Goal: Transaction & Acquisition: Purchase product/service

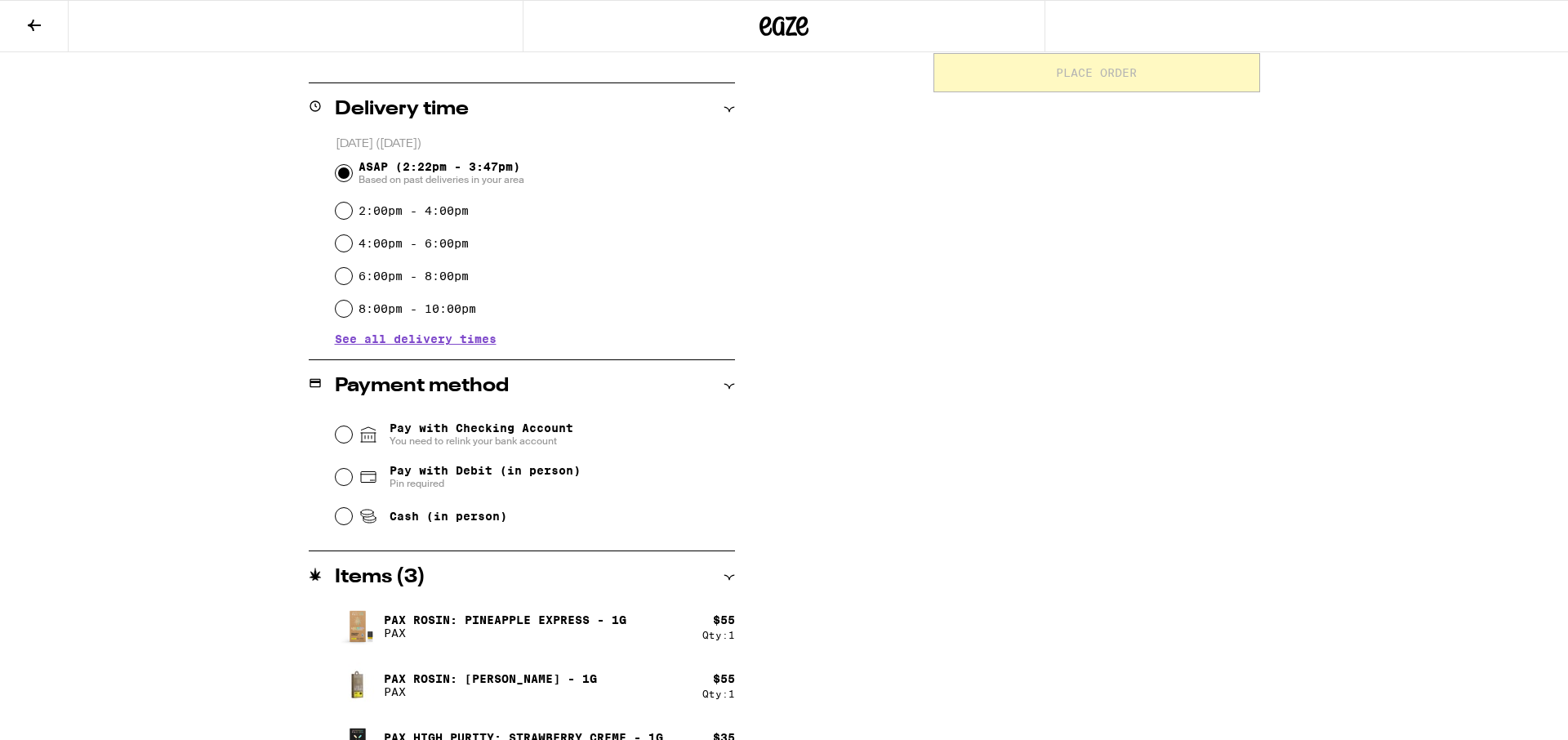
scroll to position [413, 0]
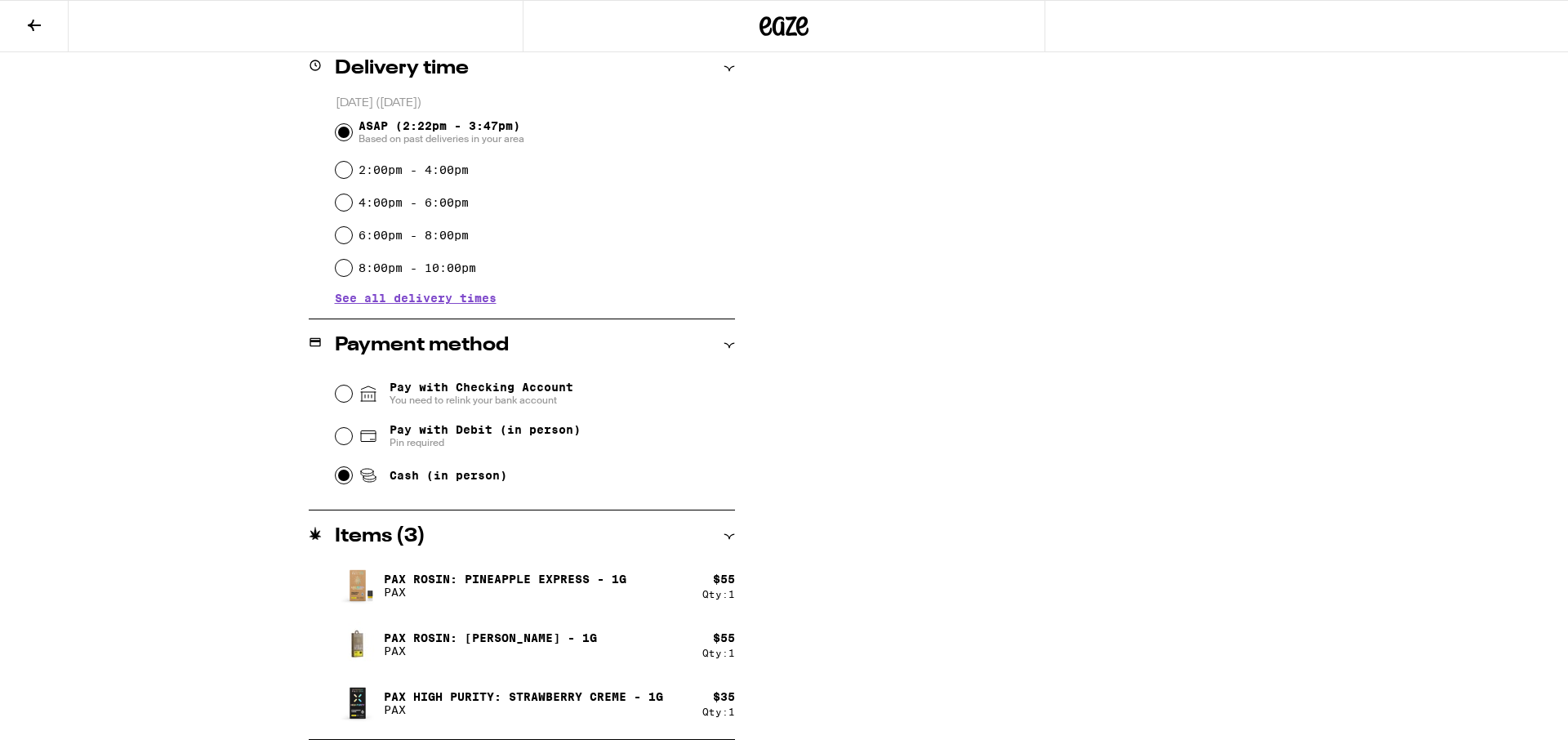
click at [346, 480] on input "Cash (in person)" at bounding box center [343, 475] width 16 height 16
radio input "true"
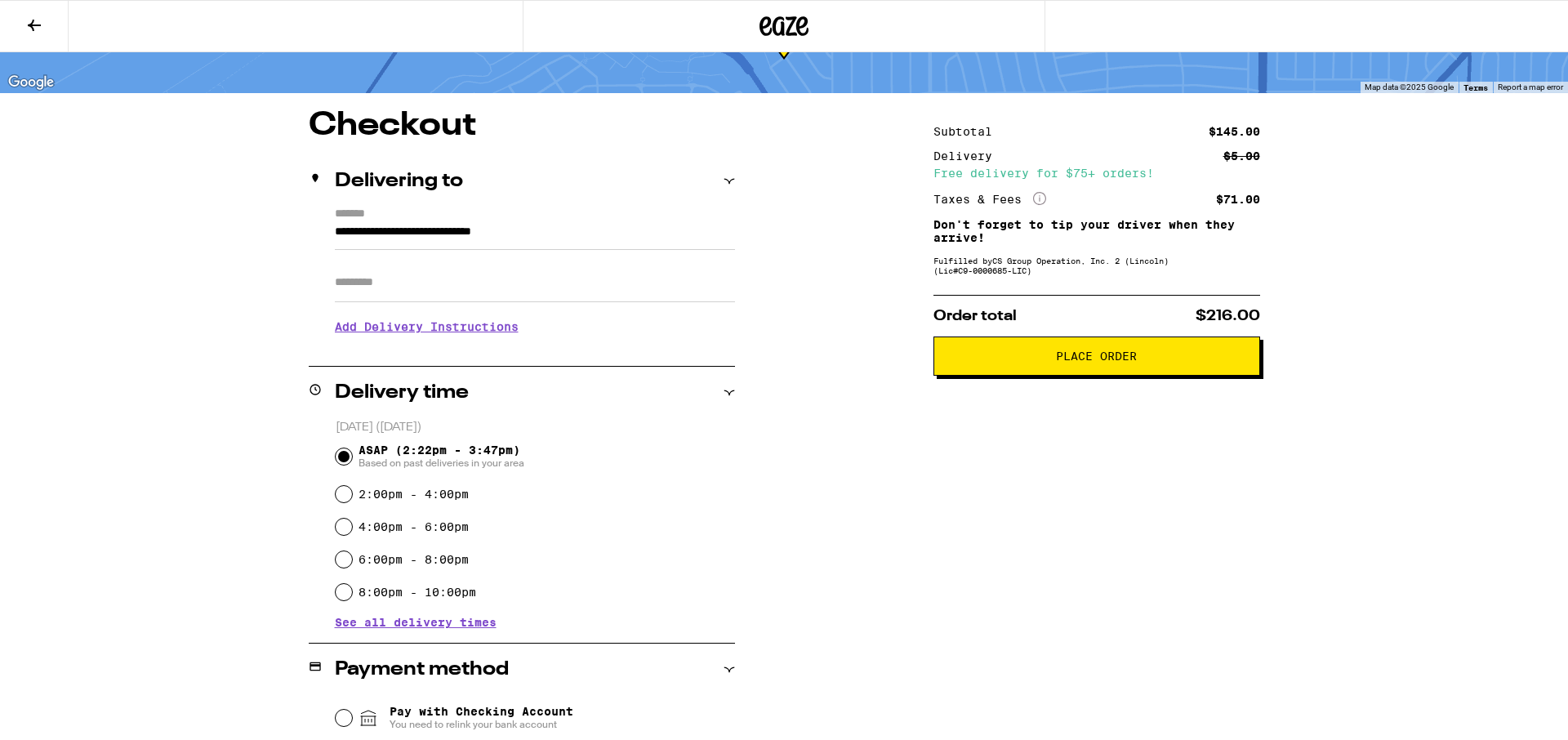
scroll to position [0, 0]
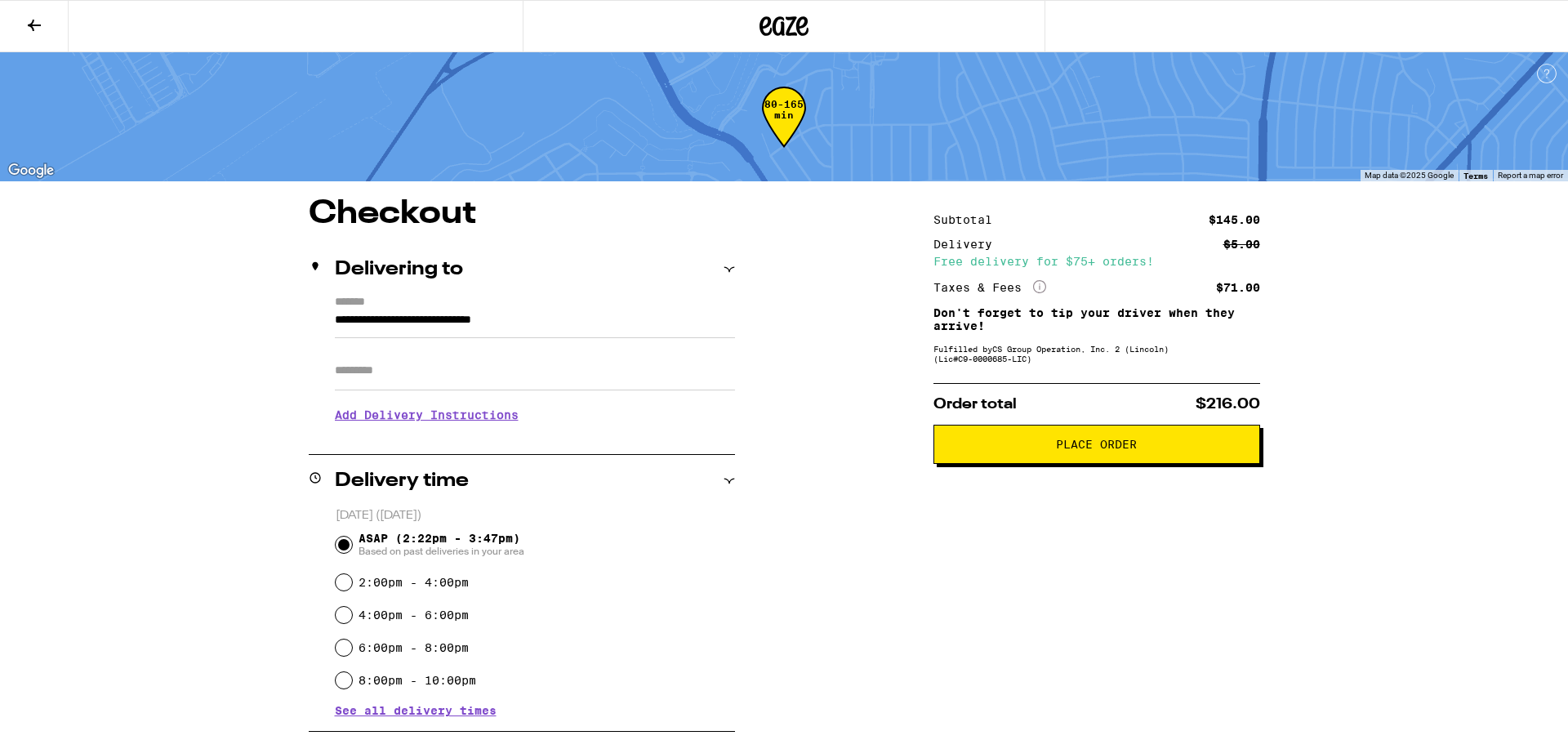
click at [1013, 449] on span "Place Order" at bounding box center [1096, 445] width 299 height 11
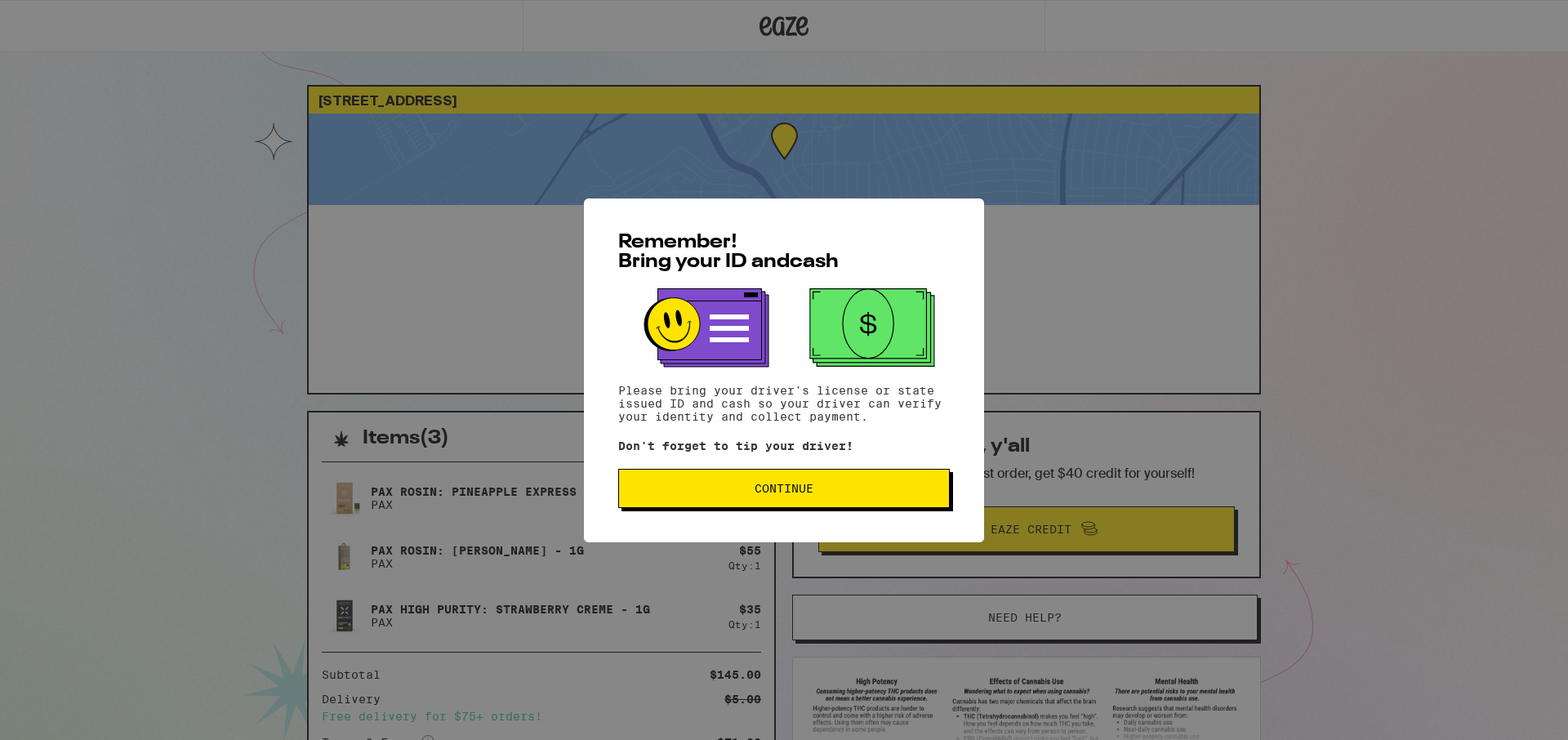
click at [727, 488] on span "Continue" at bounding box center [784, 489] width 304 height 11
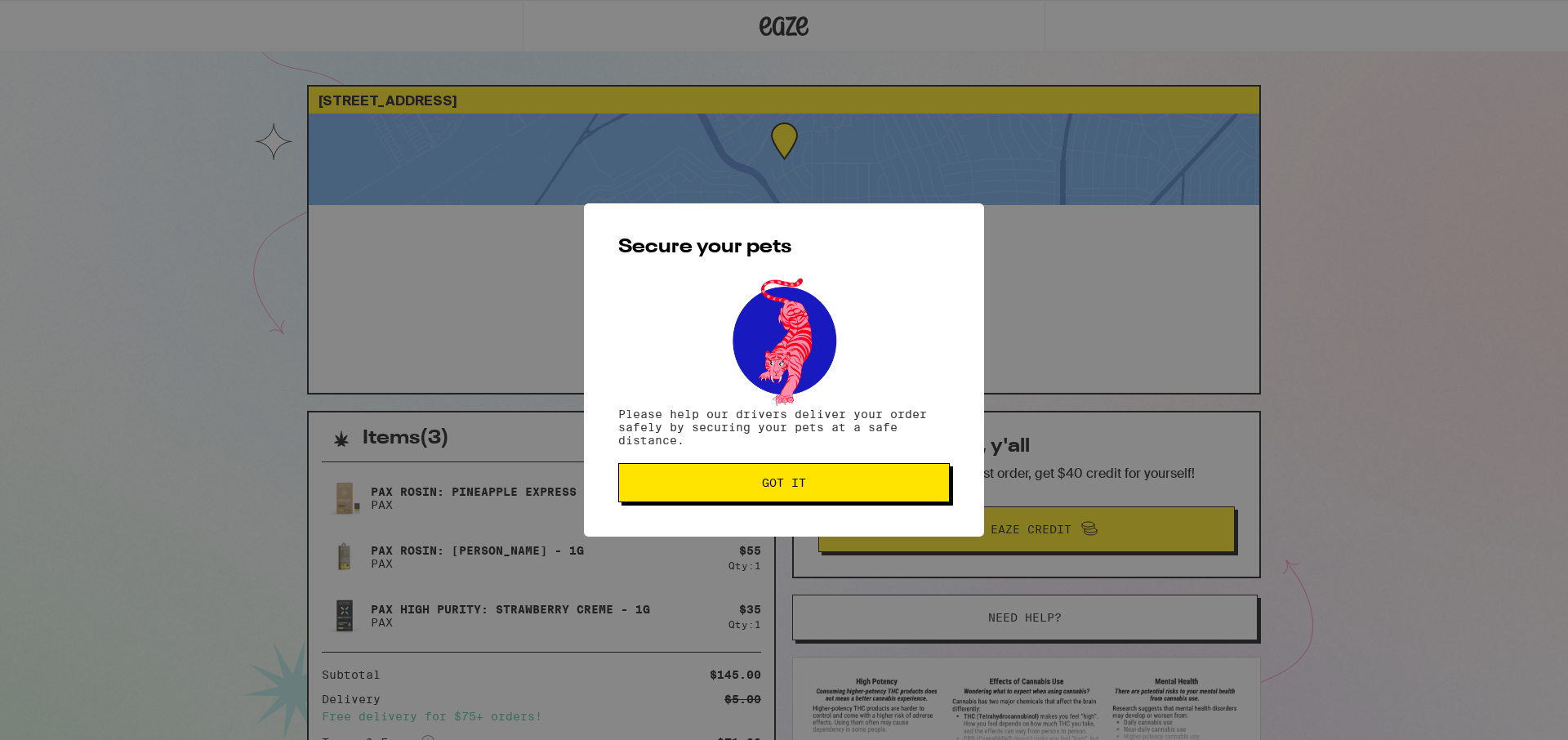
click at [727, 488] on span "Got it" at bounding box center [784, 483] width 304 height 11
